Goal: Entertainment & Leisure: Consume media (video, audio)

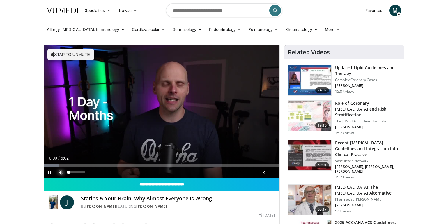
click at [61, 170] on span "Video Player" at bounding box center [62, 172] width 12 height 12
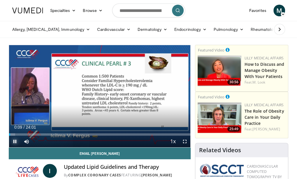
click at [15, 140] on span "Video Player" at bounding box center [15, 142] width 12 height 12
